Goal: Check status: Check status

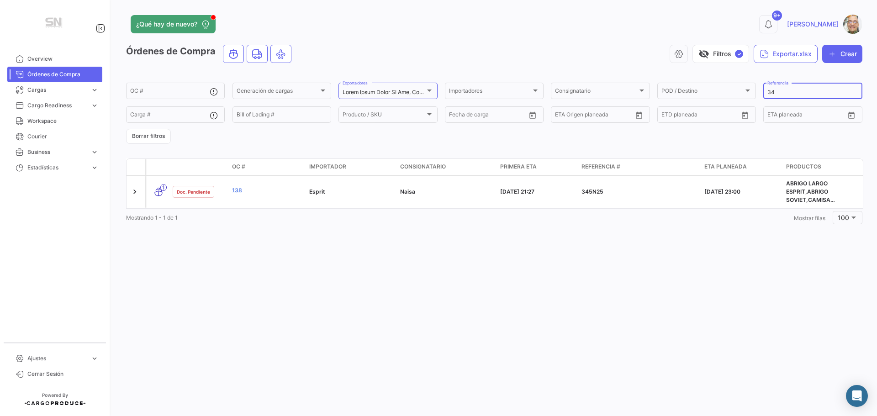
type input "3"
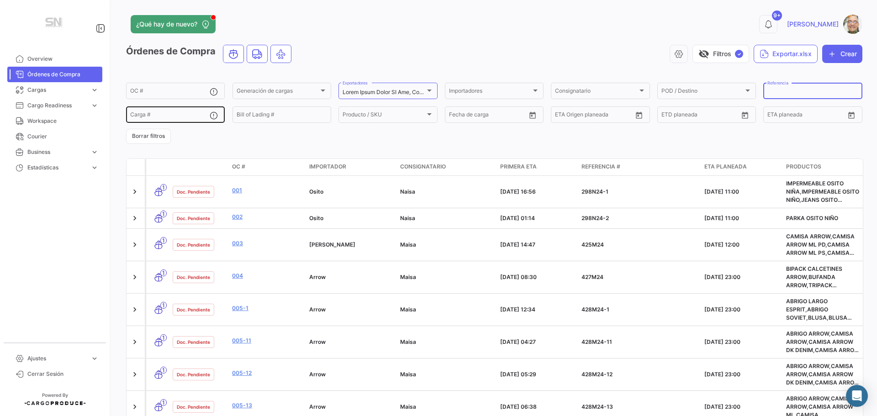
click at [168, 116] on input "Carga #" at bounding box center [169, 116] width 79 height 6
paste input "TCLU2072570"
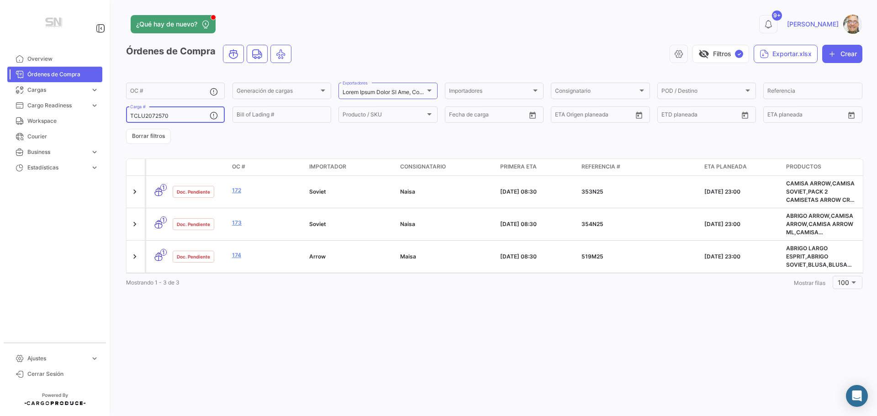
type input "TCLU2072570"
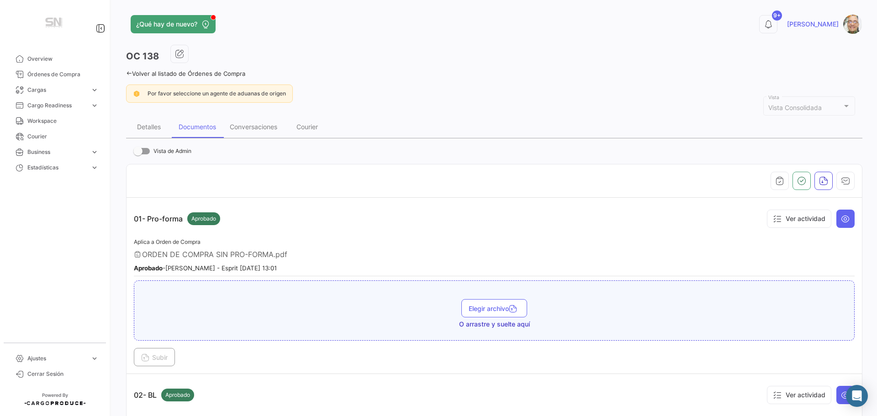
scroll to position [639, 0]
